Goal: Task Accomplishment & Management: Manage account settings

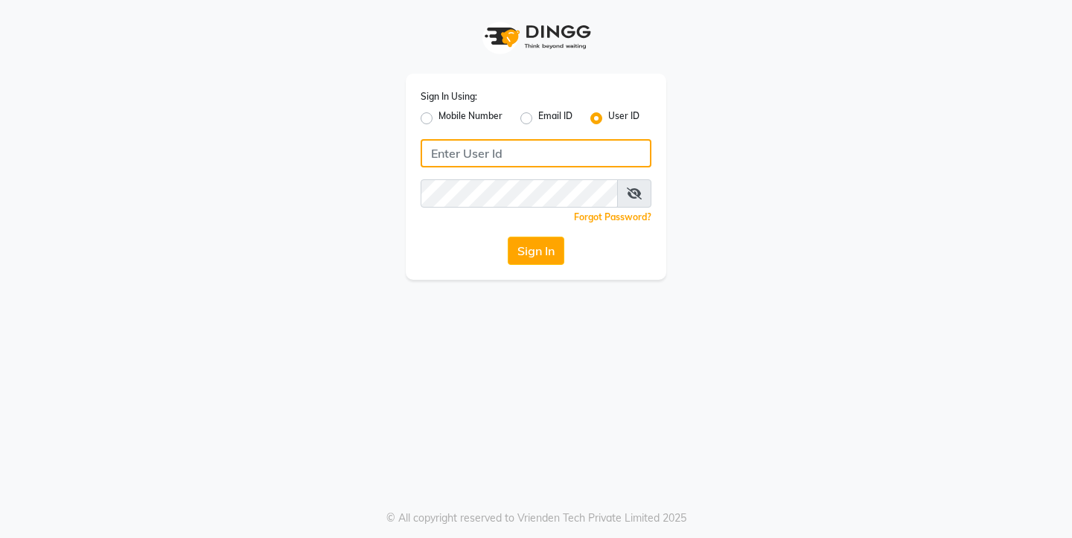
click at [452, 155] on input "Username" at bounding box center [536, 153] width 231 height 28
type input "thehairdiaries"
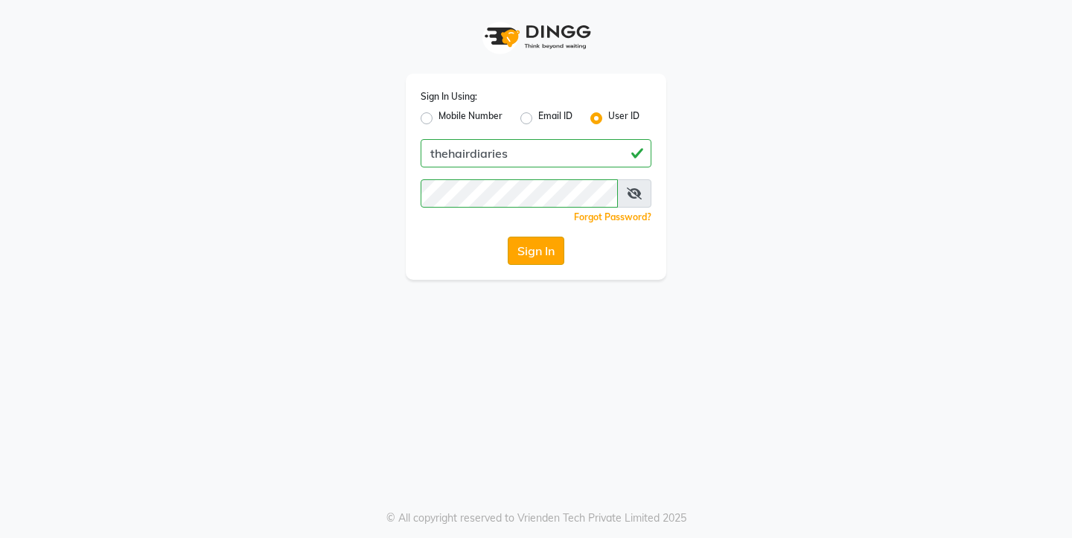
click at [528, 256] on button "Sign In" at bounding box center [536, 251] width 57 height 28
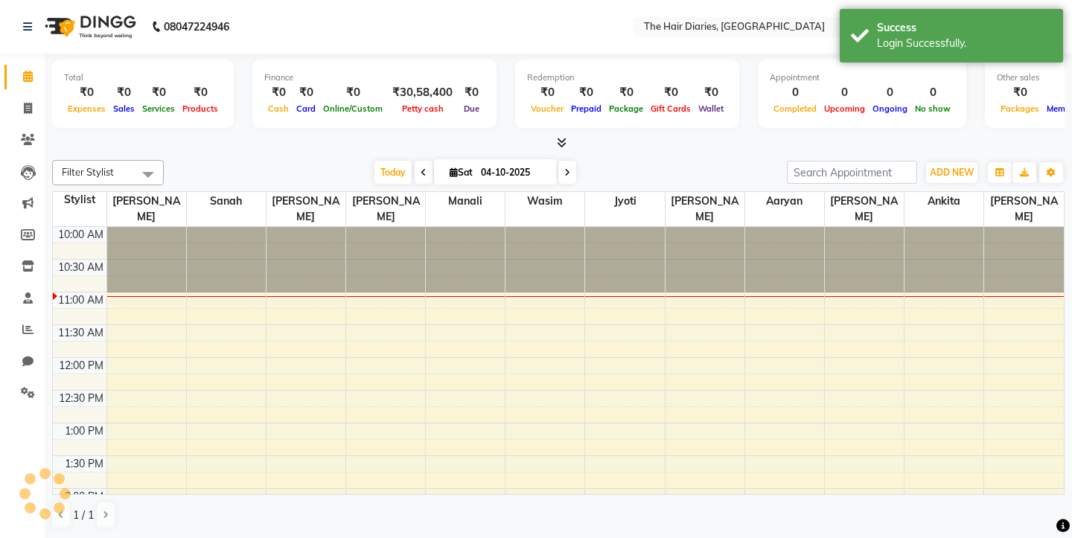
select select "en"
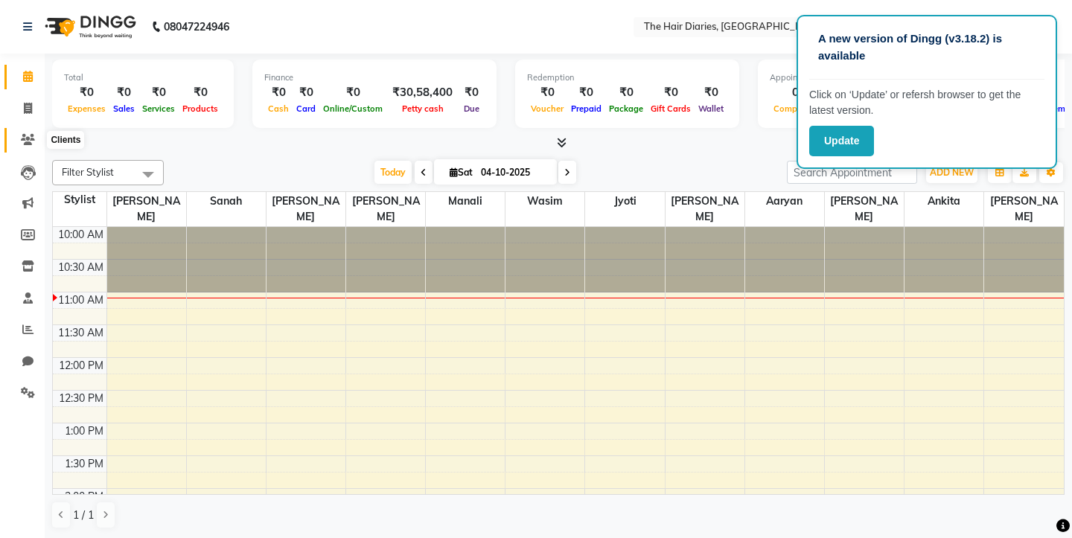
click at [23, 144] on icon at bounding box center [28, 139] width 14 height 11
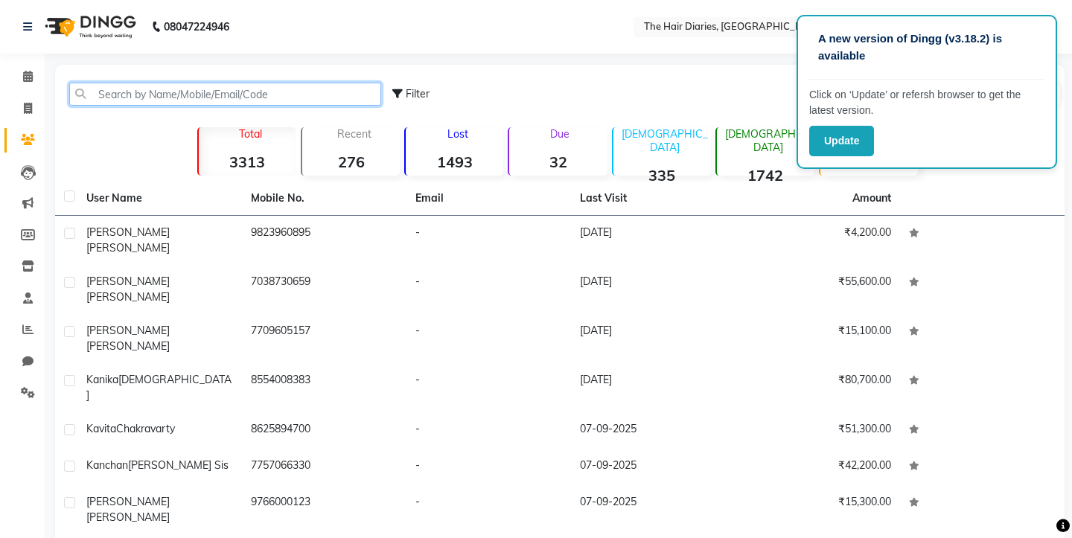
click at [98, 93] on input "text" at bounding box center [225, 94] width 312 height 23
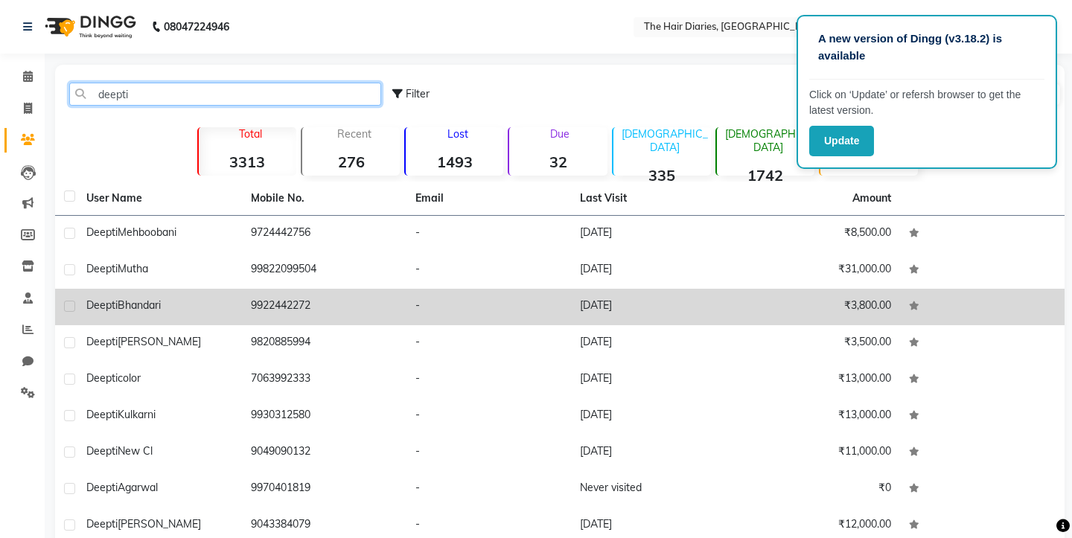
type input "deepti"
click at [278, 310] on td "9922442272" at bounding box center [324, 307] width 164 height 36
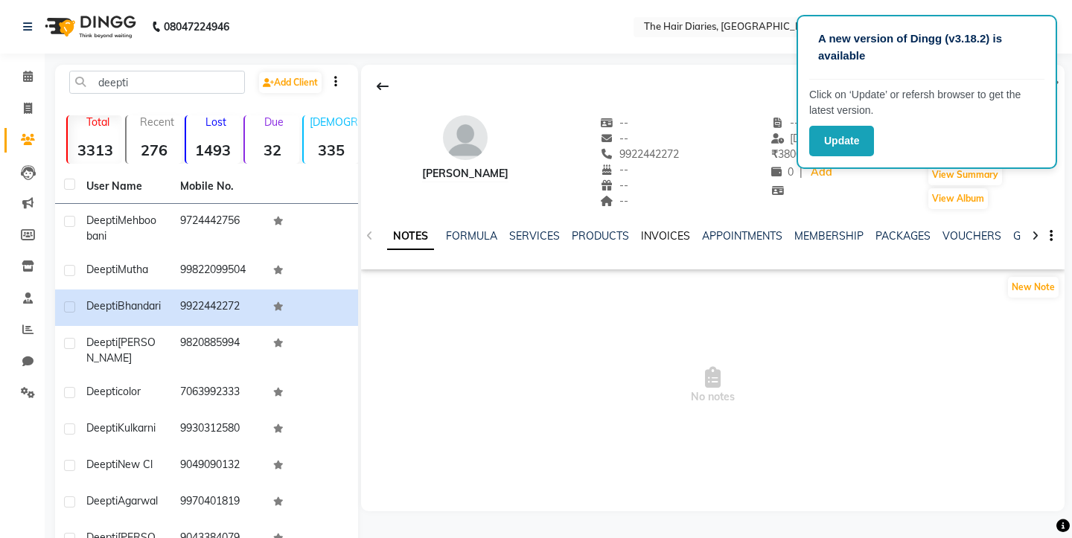
click at [662, 235] on link "INVOICES" at bounding box center [665, 235] width 49 height 13
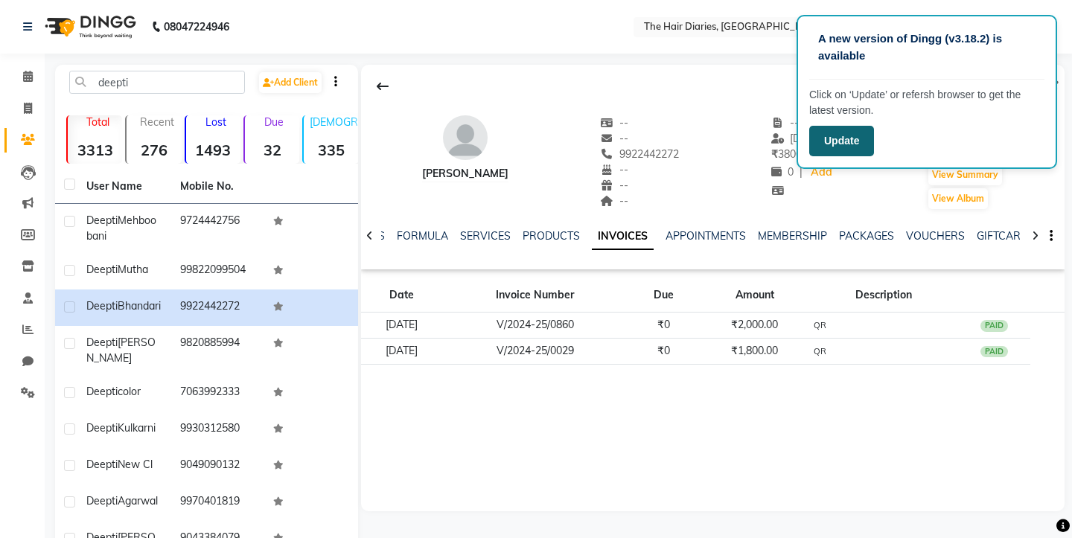
click at [846, 140] on button "Update" at bounding box center [841, 141] width 65 height 31
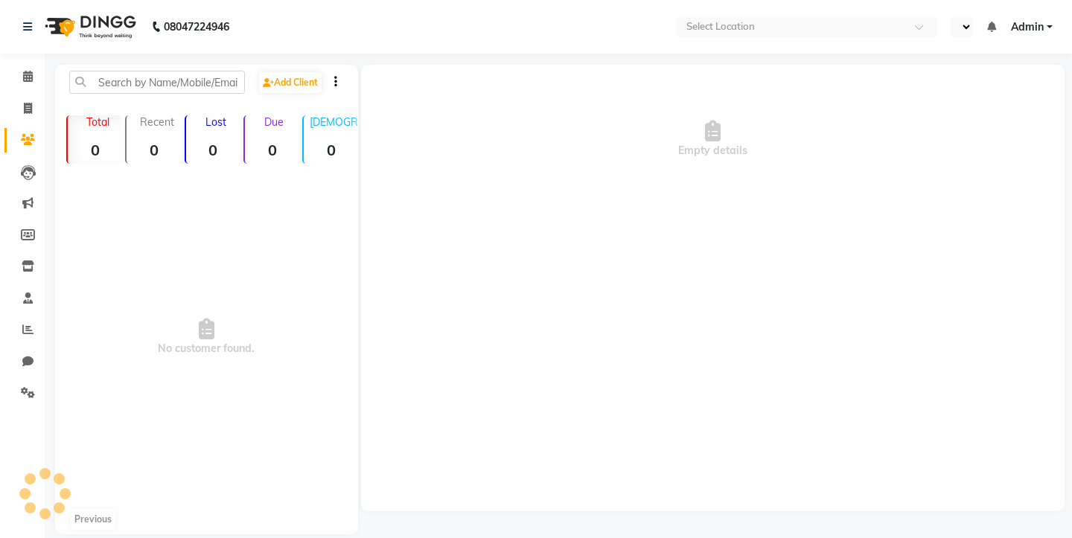
select select "en"
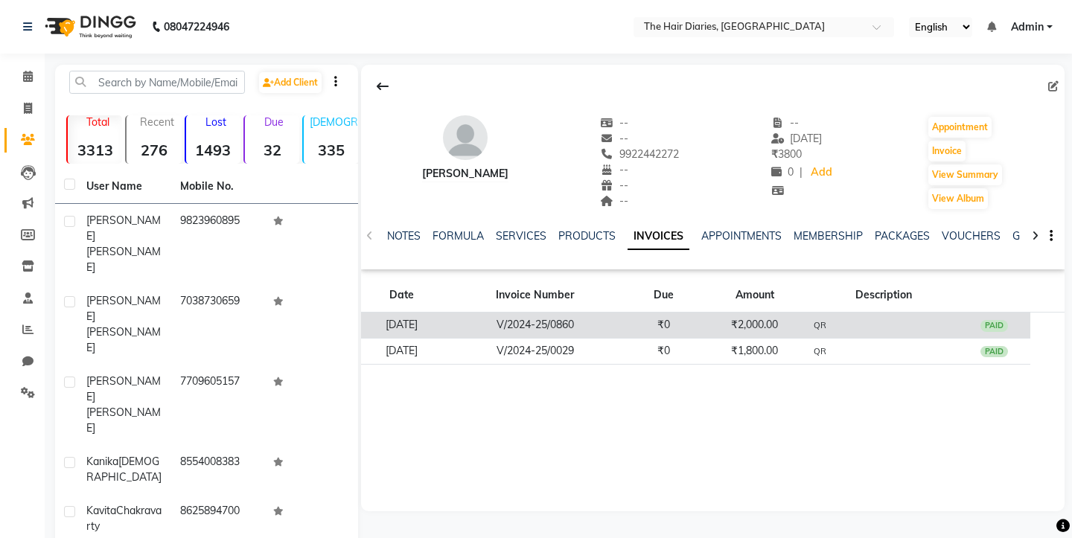
click at [668, 328] on td "₹0" at bounding box center [663, 326] width 73 height 26
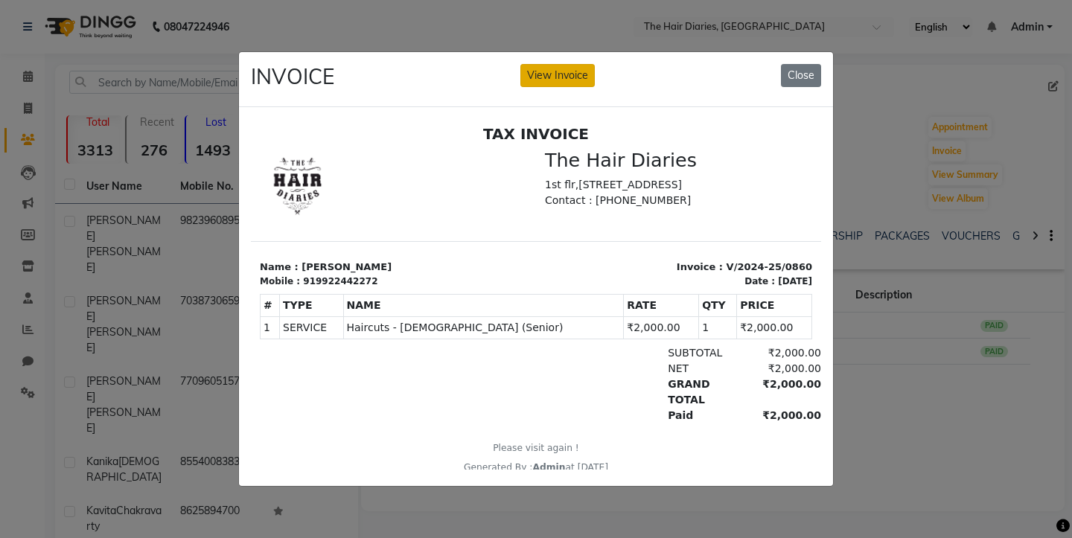
click at [560, 75] on button "View Invoice" at bounding box center [557, 75] width 74 height 23
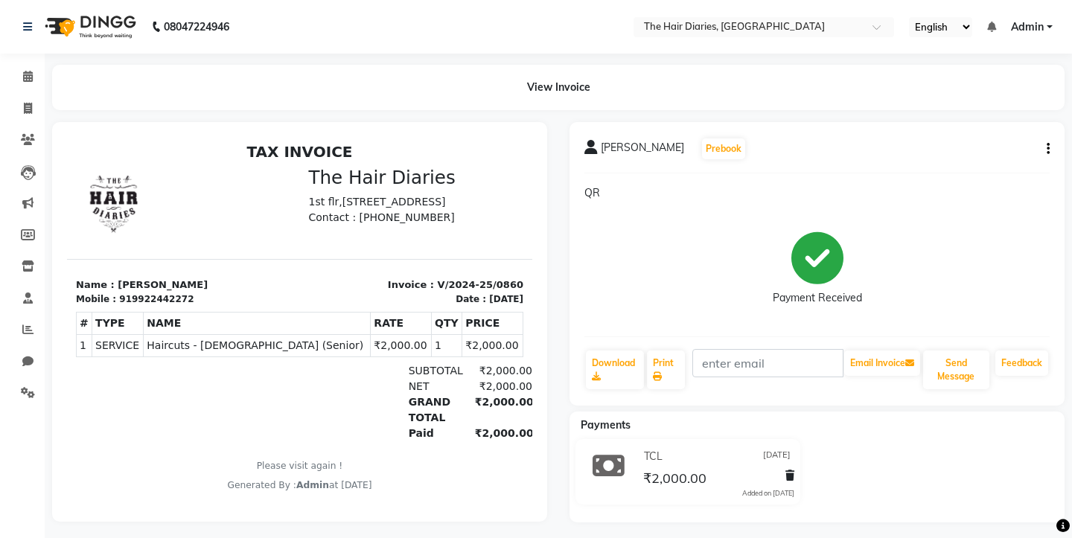
click at [1048, 149] on icon "button" at bounding box center [1048, 149] width 3 height 1
click at [959, 156] on div "Edit Item Staff" at bounding box center [974, 149] width 102 height 19
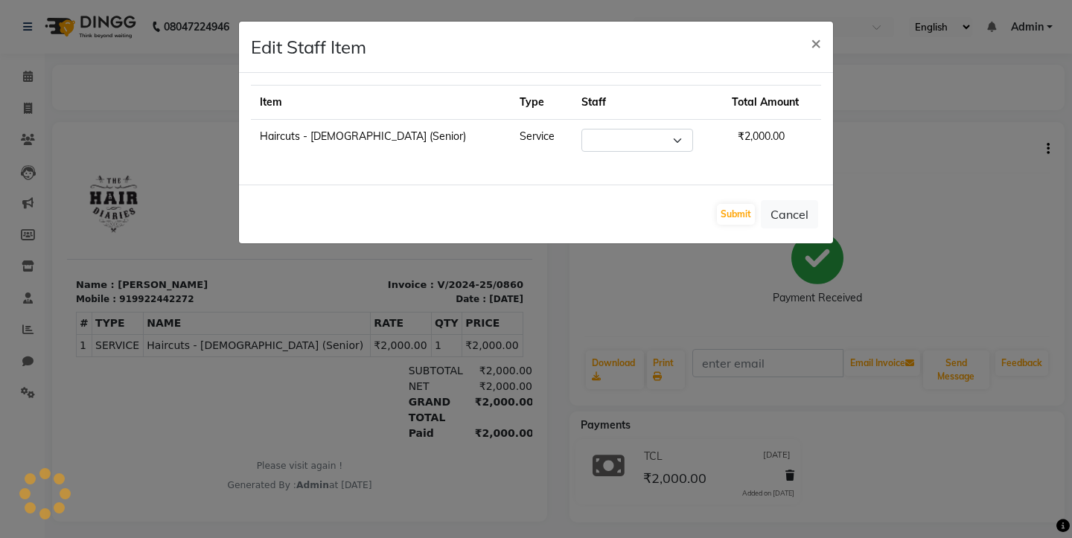
select select "12916"
click at [734, 212] on button "Submit" at bounding box center [736, 214] width 38 height 21
